Goal: Navigation & Orientation: Find specific page/section

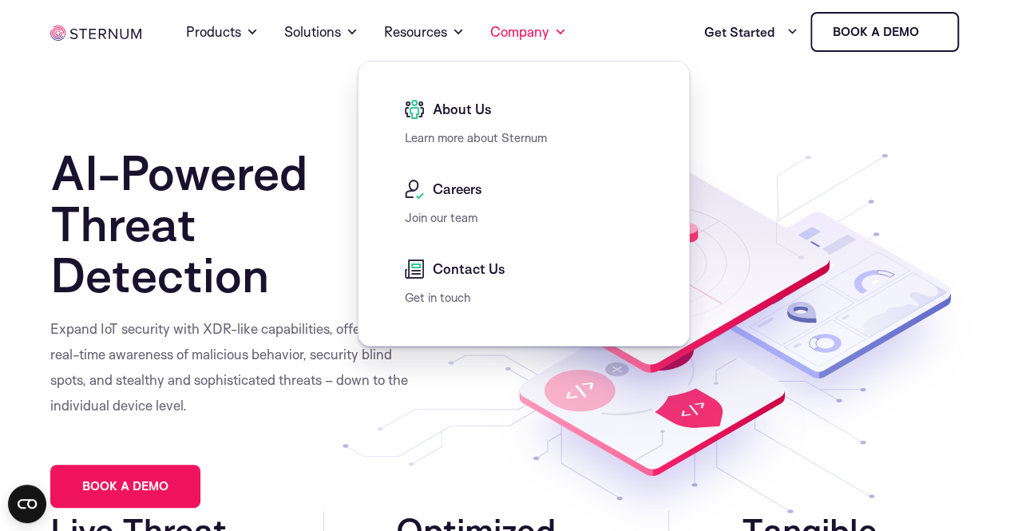
click at [440, 106] on span "About Us" at bounding box center [460, 109] width 63 height 19
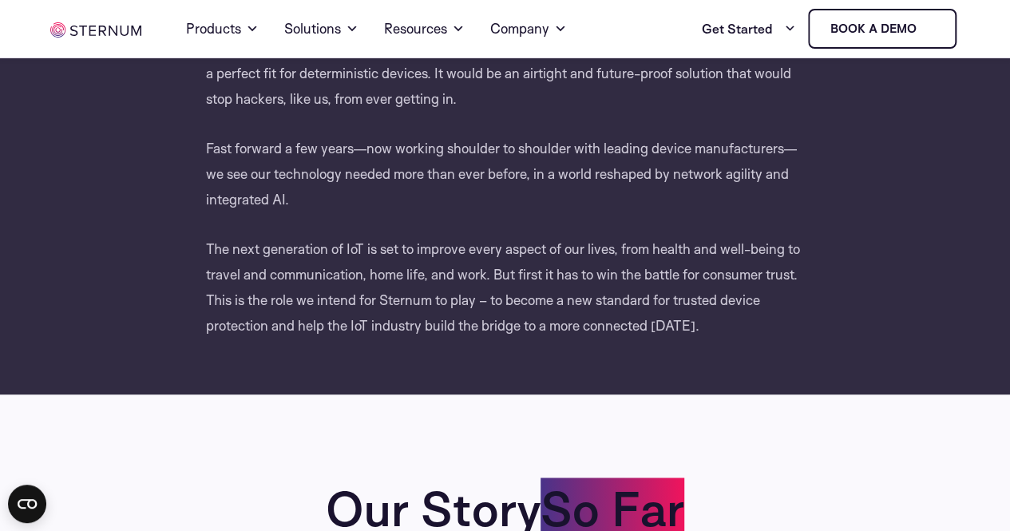
scroll to position [1025, 0]
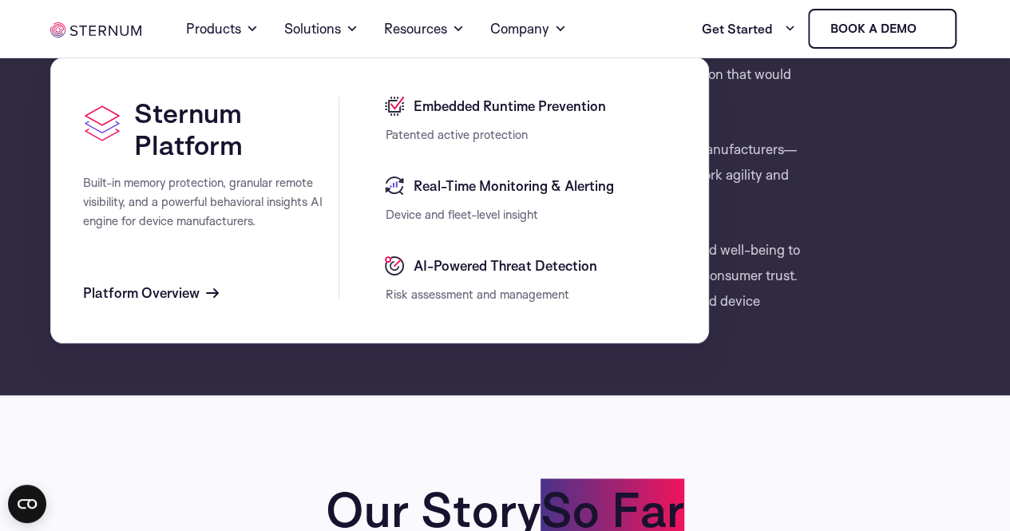
click at [474, 270] on span "AI-Powered Threat Detection" at bounding box center [503, 265] width 188 height 19
